Goal: Task Accomplishment & Management: Complete application form

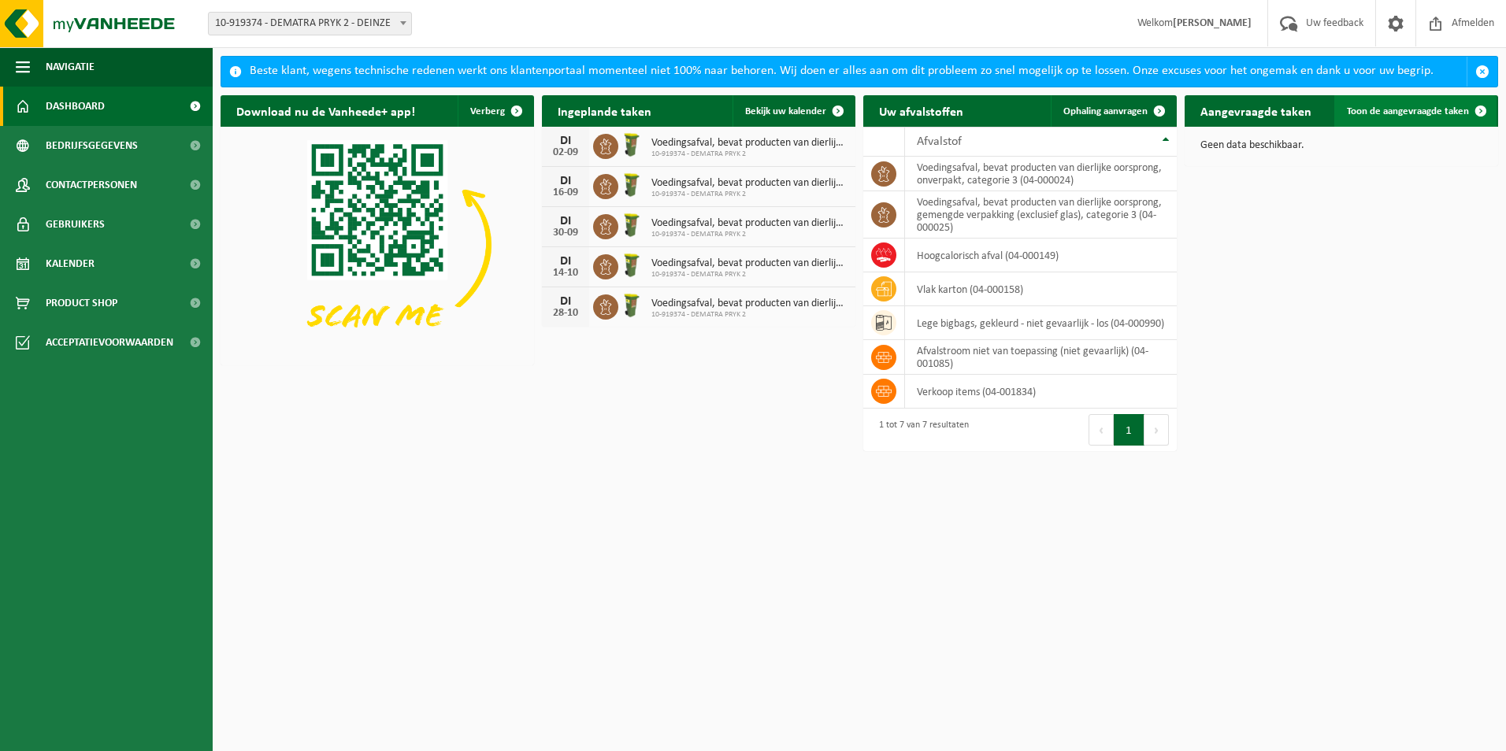
click at [1396, 106] on span "Toon de aangevraagde taken" at bounding box center [1408, 111] width 122 height 10
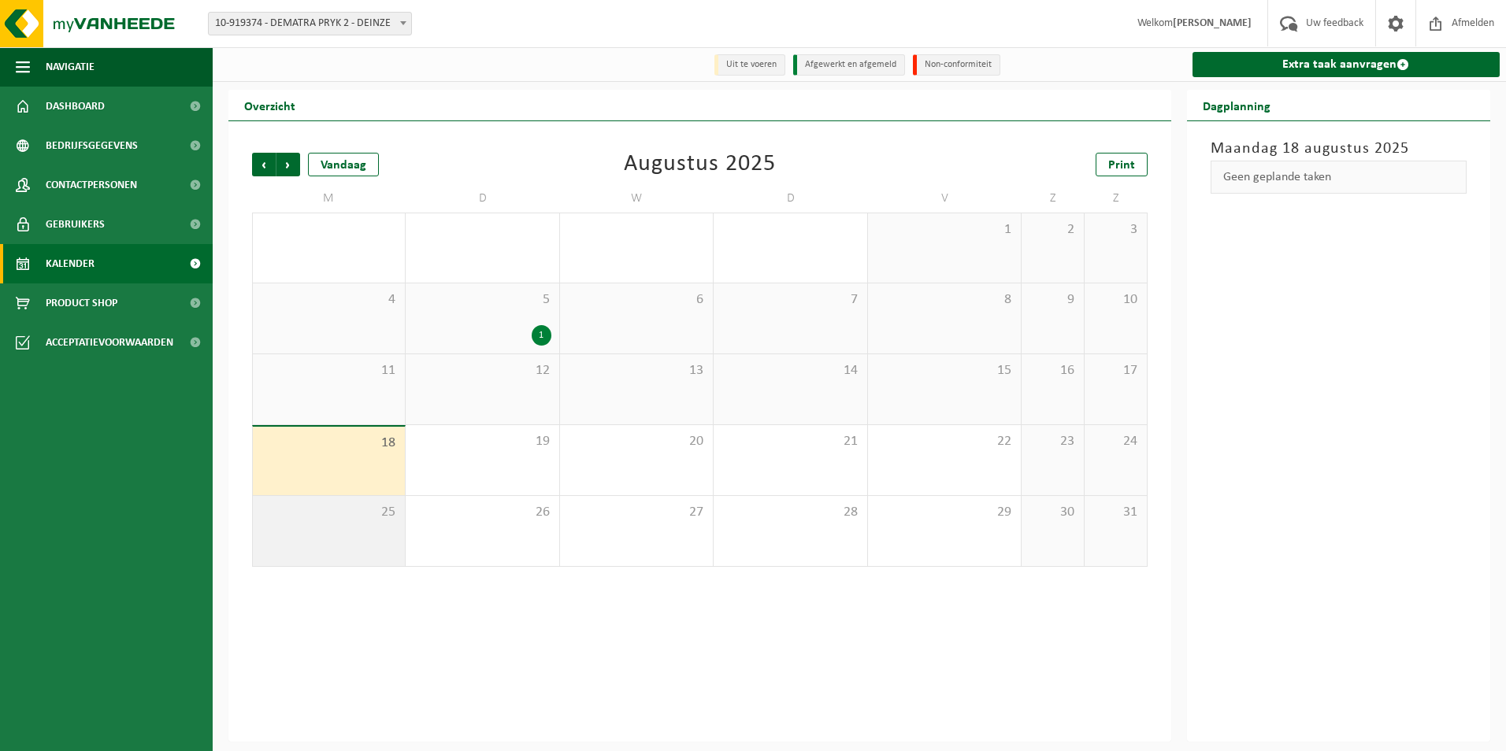
click at [359, 523] on div "25" at bounding box center [329, 531] width 152 height 70
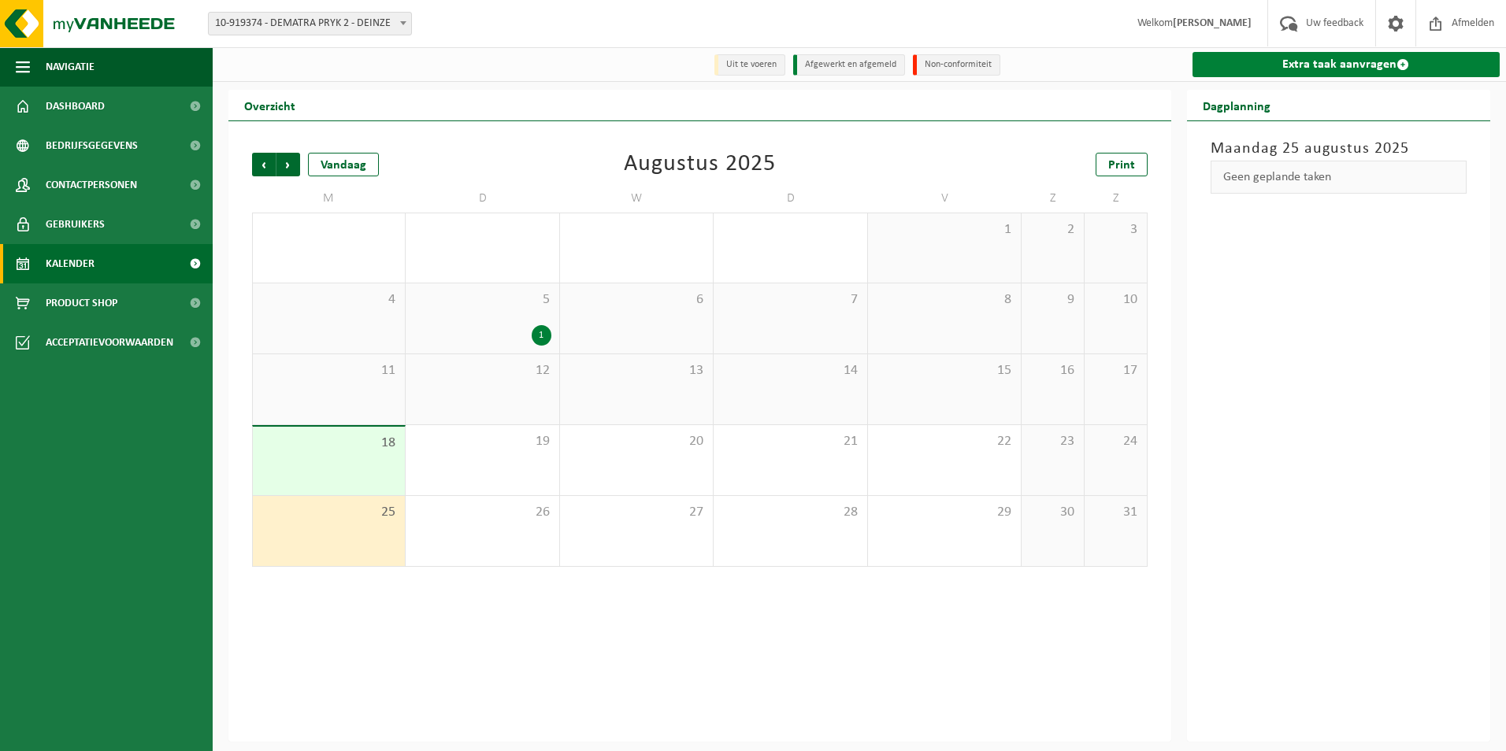
click at [1328, 72] on link "Extra taak aanvragen" at bounding box center [1346, 64] width 308 height 25
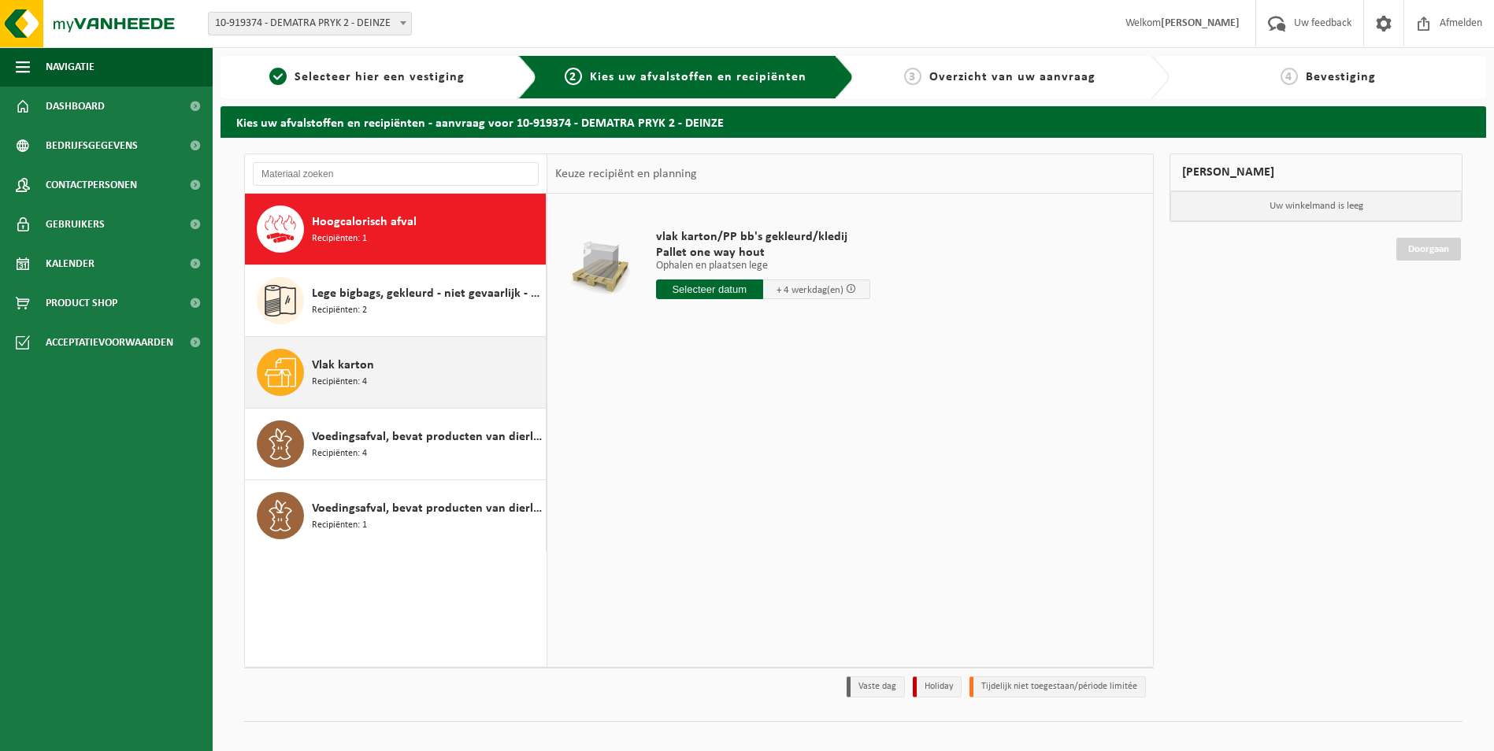
click at [384, 369] on div "Vlak karton Recipiënten: 4" at bounding box center [427, 372] width 230 height 47
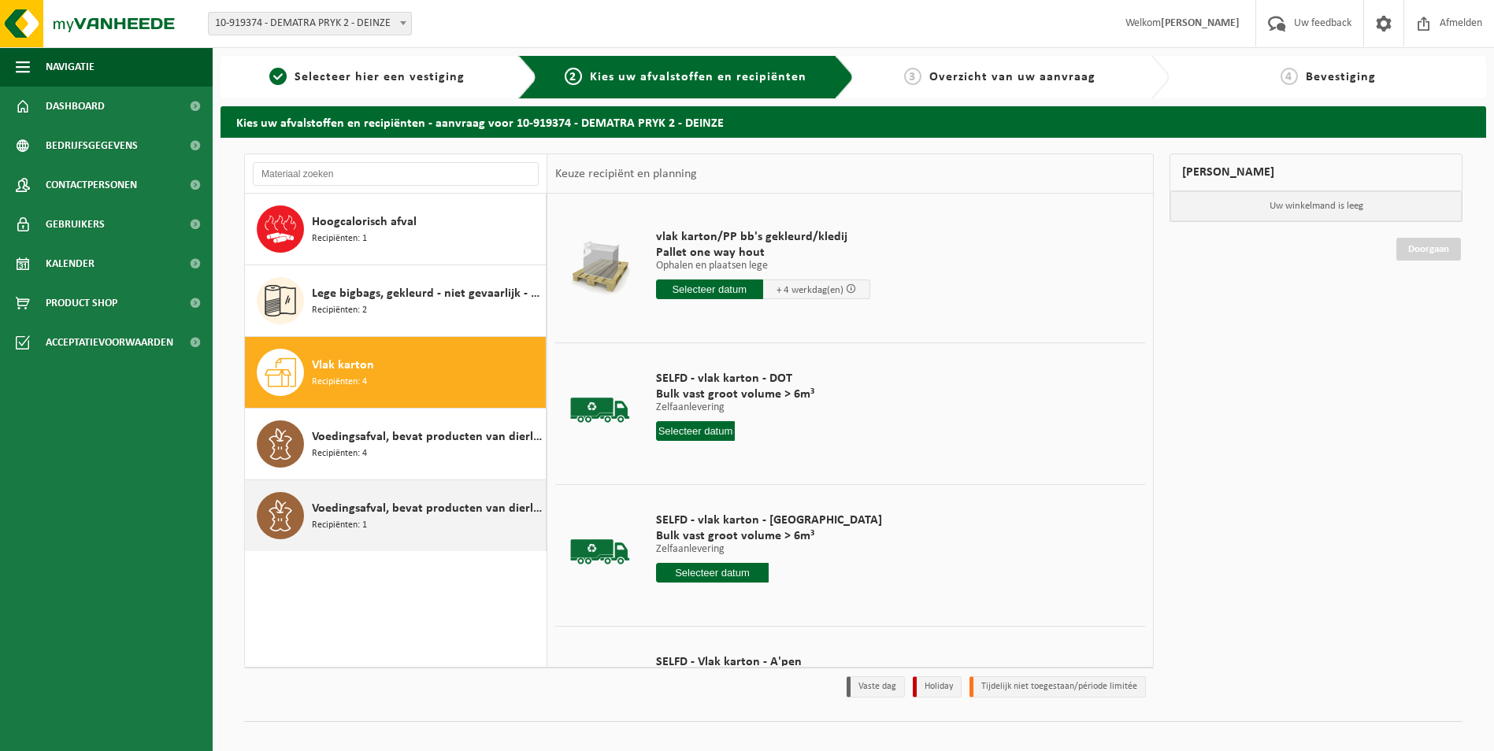
click at [402, 502] on span "Voedingsafval, bevat producten van dierlijke oorsprong, onverpakt, categorie 3" at bounding box center [427, 508] width 230 height 19
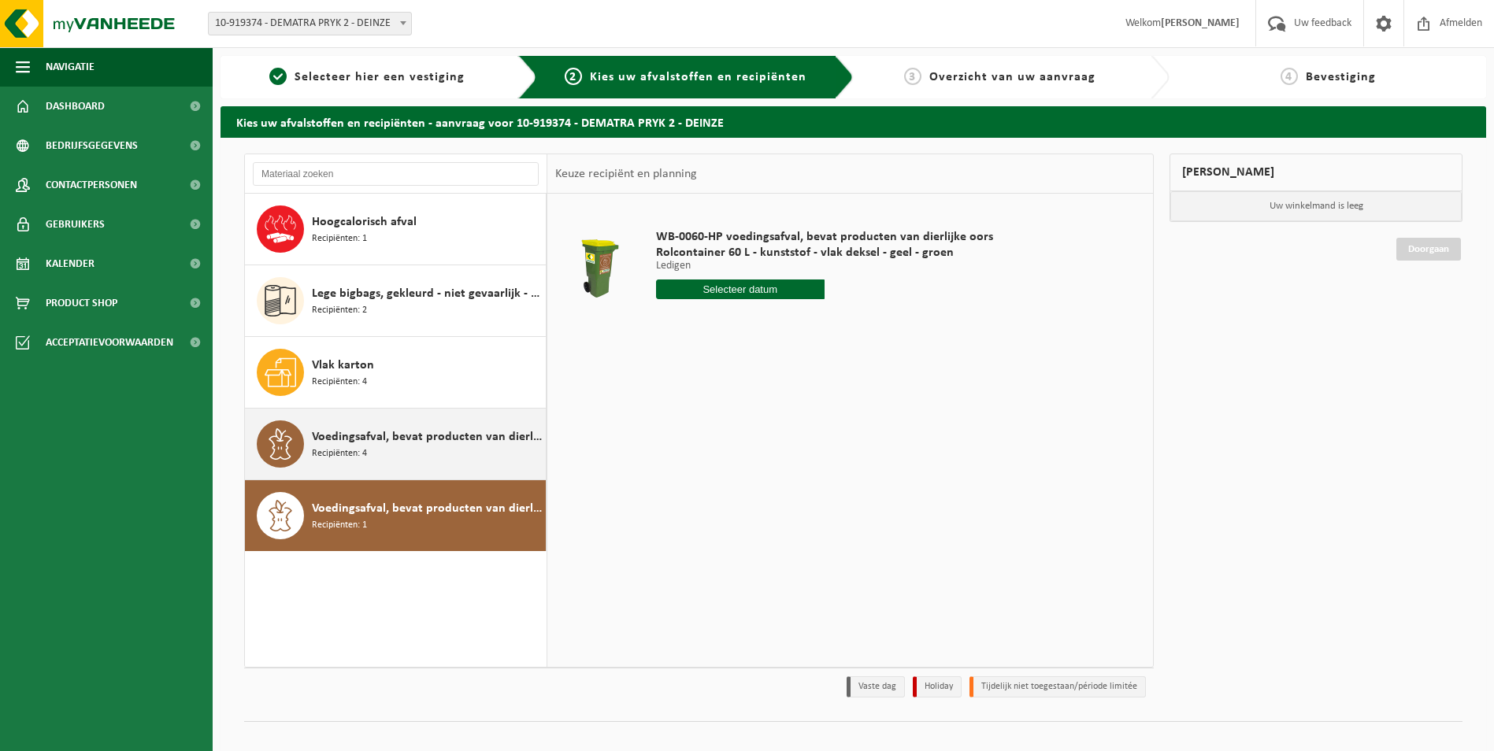
click at [395, 434] on span "Voedingsafval, bevat producten van dierlijke oorsprong, gemengde verpakking (ex…" at bounding box center [427, 437] width 230 height 19
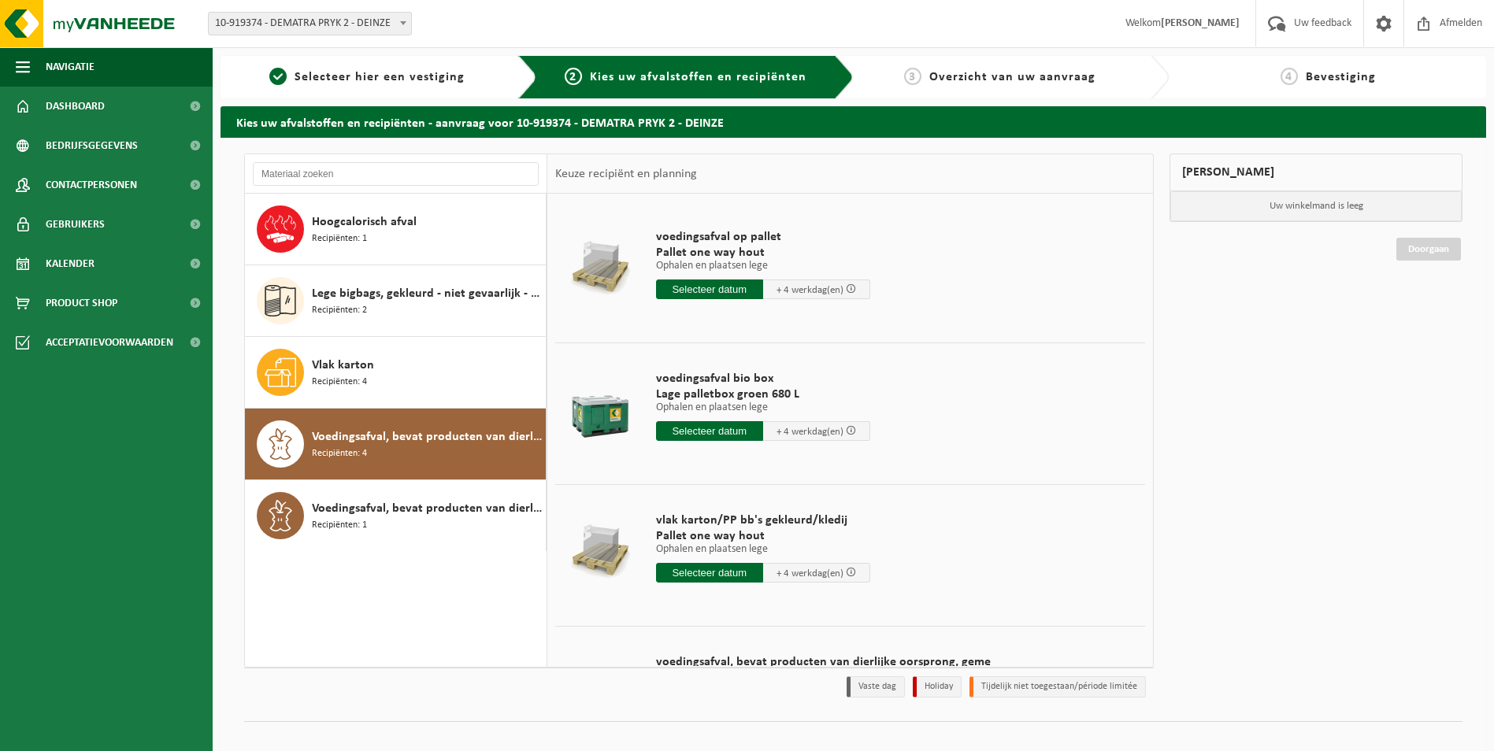
click at [750, 437] on input "text" at bounding box center [709, 431] width 107 height 20
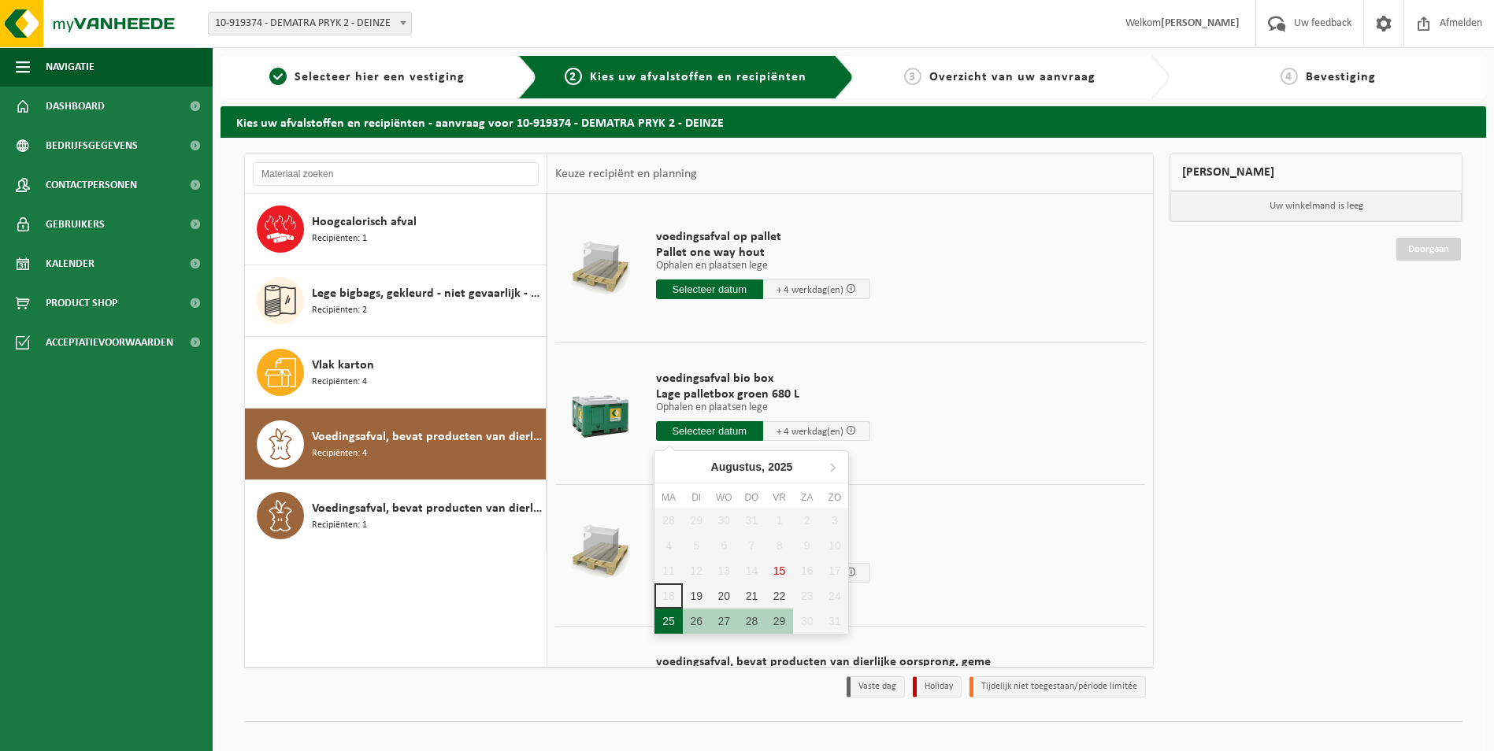
click at [669, 621] on div "25" at bounding box center [668, 621] width 28 height 25
type input "Van 2025-08-25"
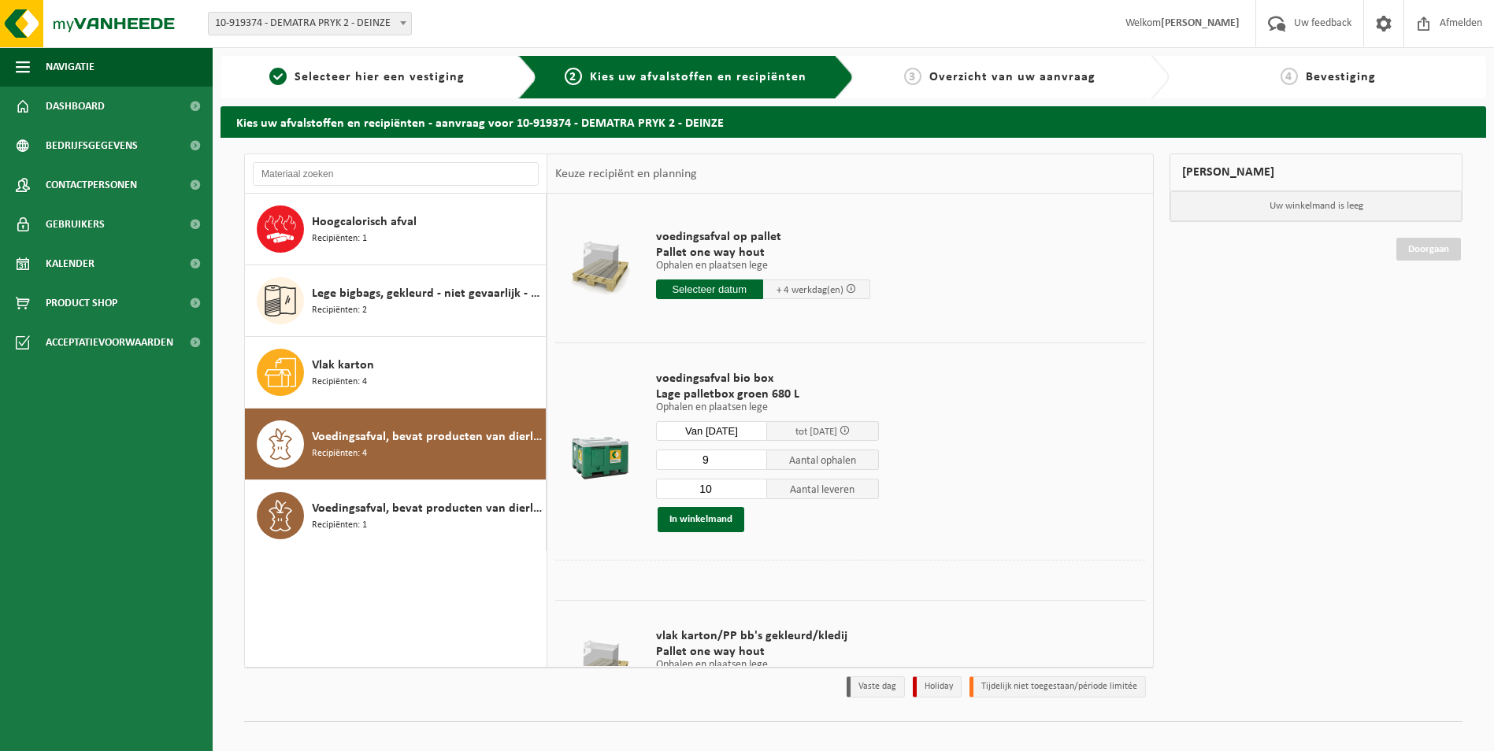
type input "9"
click at [755, 463] on input "9" at bounding box center [712, 460] width 112 height 20
type input "9"
click at [754, 489] on input "9" at bounding box center [712, 489] width 112 height 20
click at [711, 528] on button "In winkelmand" at bounding box center [701, 519] width 87 height 25
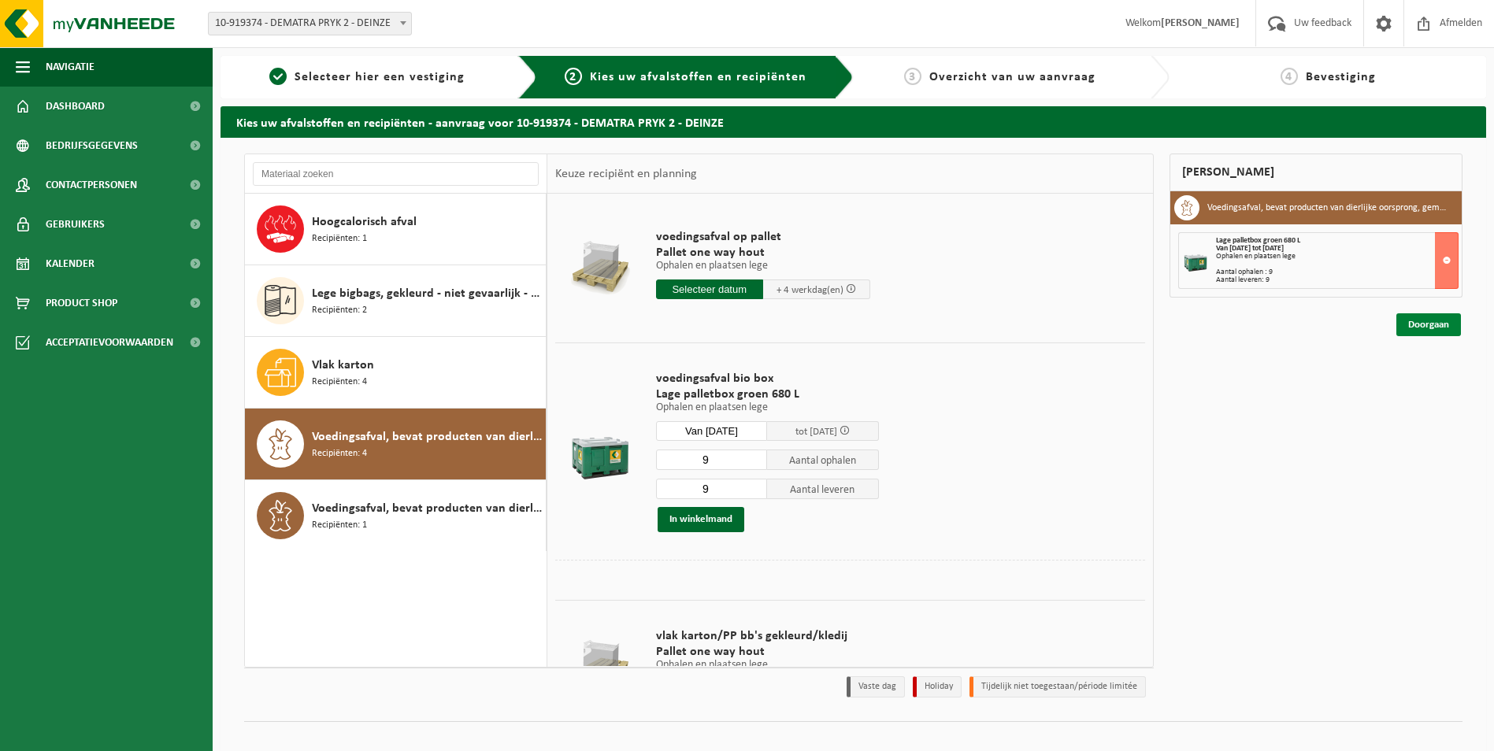
click at [1425, 328] on link "Doorgaan" at bounding box center [1428, 324] width 65 height 23
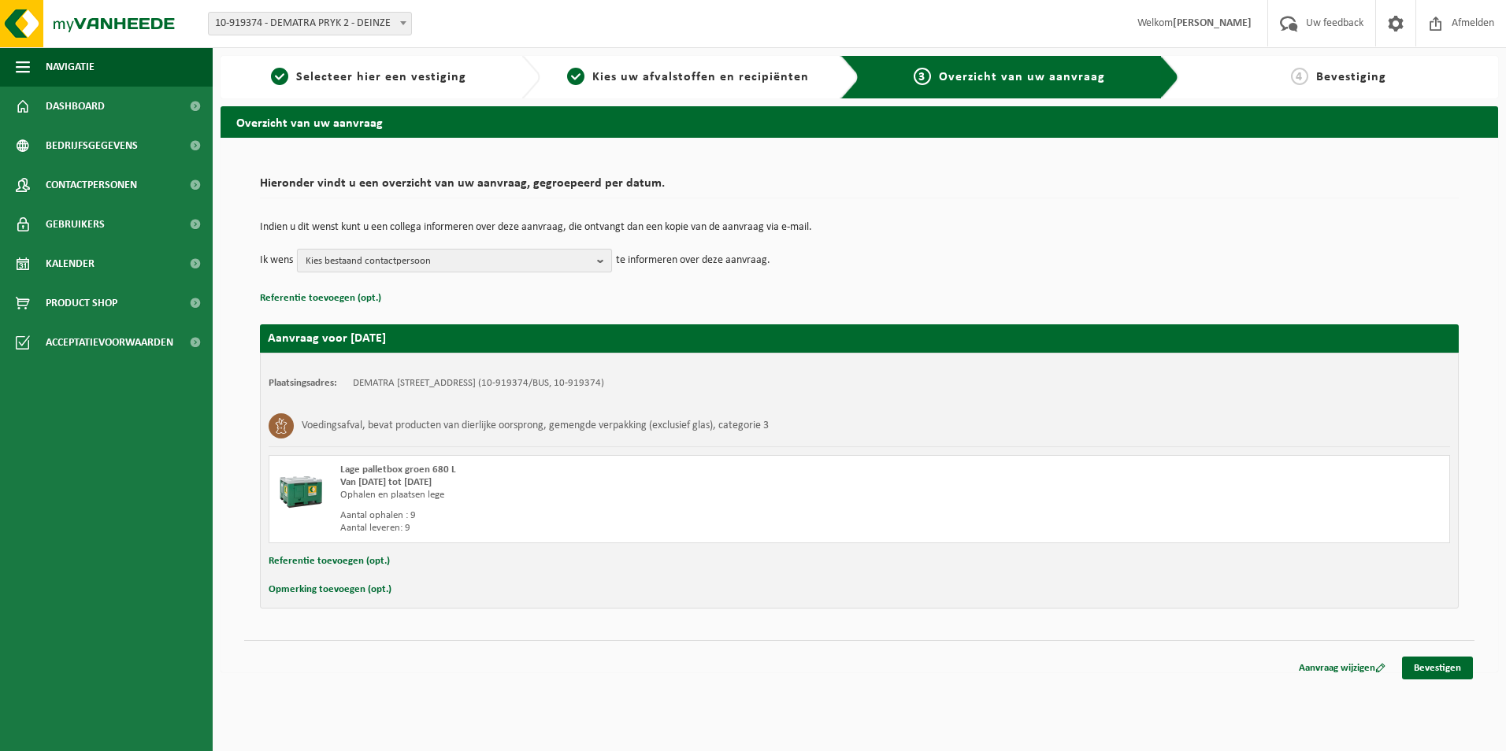
click at [435, 259] on span "Kies bestaand contactpersoon" at bounding box center [448, 262] width 285 height 24
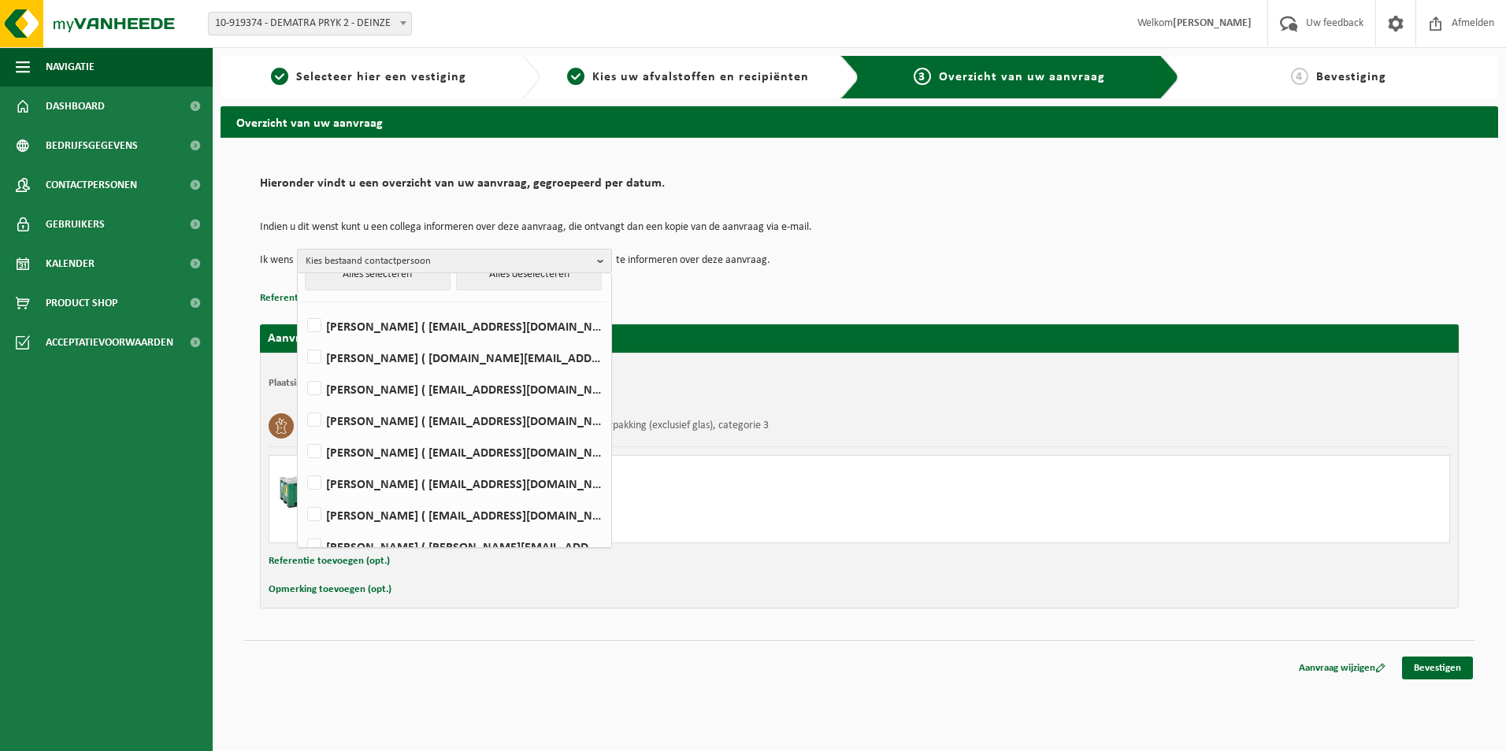
scroll to position [40, 0]
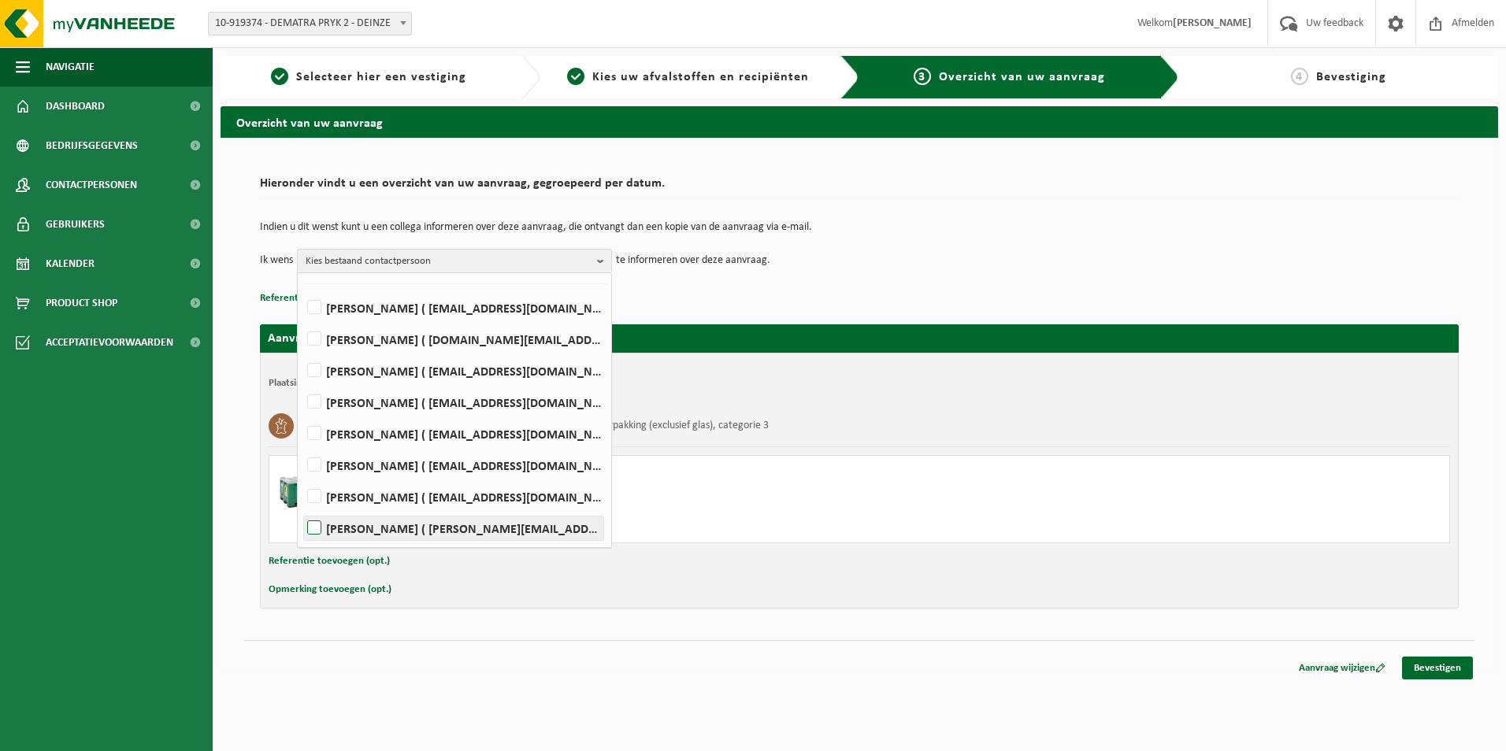
click at [458, 533] on label "Angelino VANWEEHAEGHE ( angelino.v@dematra.be )" at bounding box center [453, 529] width 299 height 24
click at [302, 509] on input "Angelino VANWEEHAEGHE ( angelino.v@dematra.be )" at bounding box center [301, 508] width 1 height 1
checkbox input "true"
click at [562, 661] on div "Hieronder vindt u een overzicht van uw aanvraag, gegroepeerd per datum. Indien …" at bounding box center [858, 405] width 1277 height 535
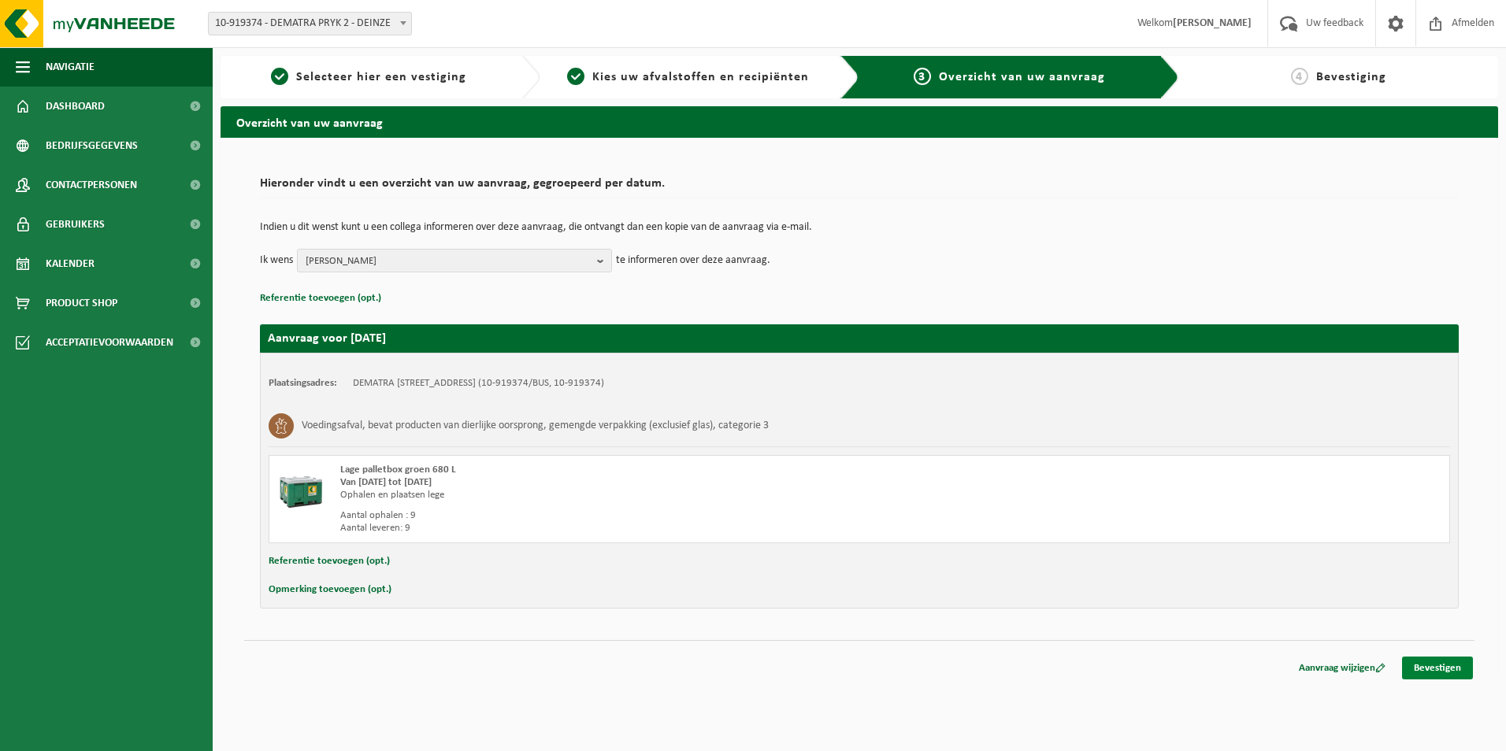
click at [1431, 665] on link "Bevestigen" at bounding box center [1437, 668] width 71 height 23
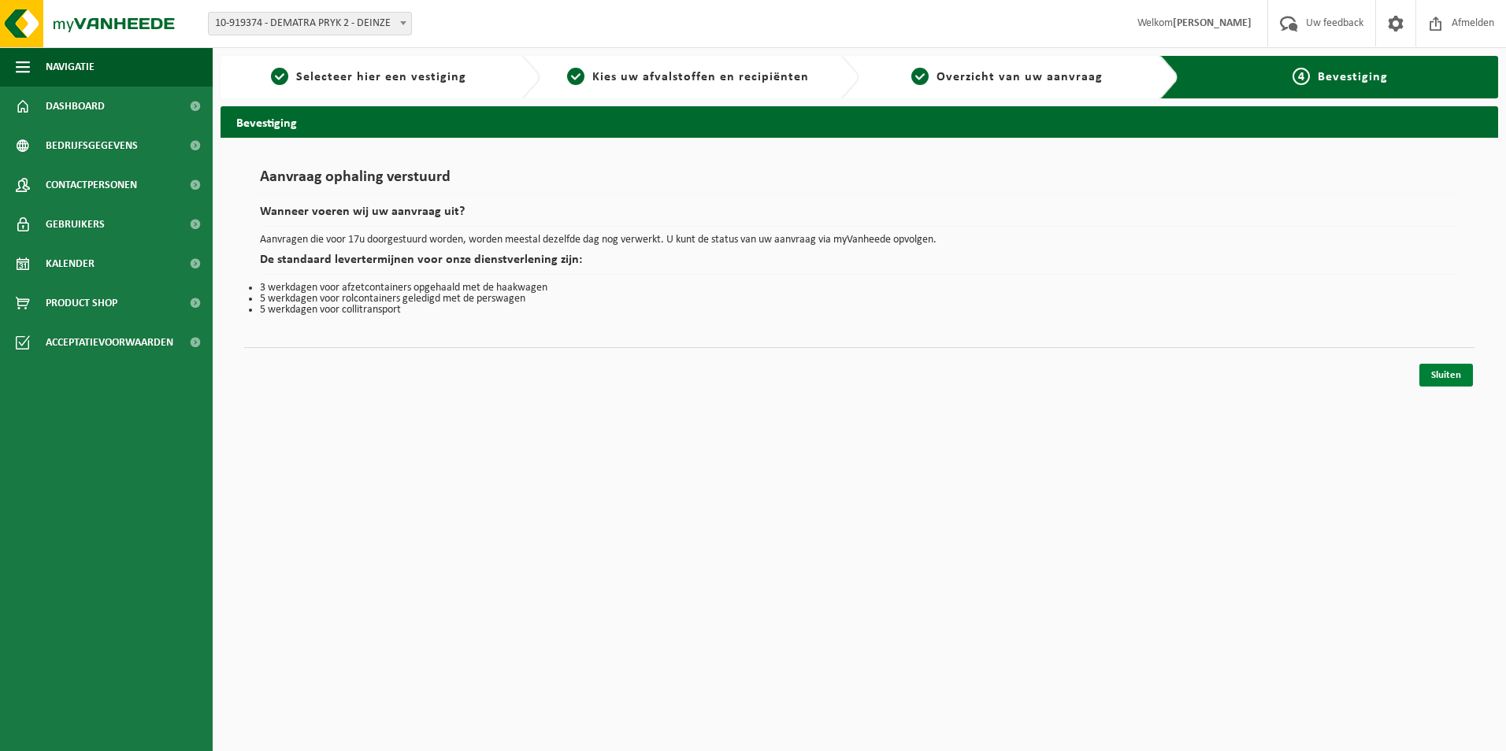
click at [1441, 379] on link "Sluiten" at bounding box center [1446, 375] width 54 height 23
